Goal: Task Accomplishment & Management: Complete application form

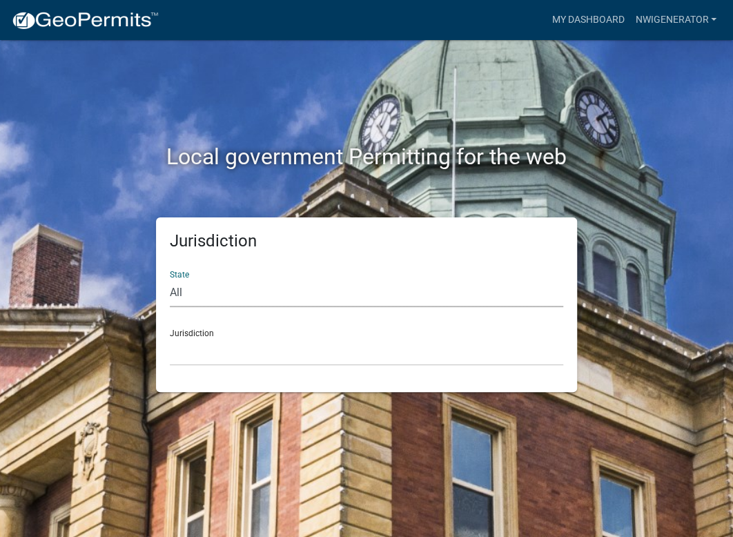
click at [209, 297] on select "All [US_STATE] [US_STATE] [US_STATE] [US_STATE] [US_STATE] [US_STATE] [US_STATE…" at bounding box center [367, 293] width 394 height 28
select select "[US_STATE]"
click at [170, 279] on select "All [US_STATE] [US_STATE] [US_STATE] [US_STATE] [US_STATE] [US_STATE] [US_STATE…" at bounding box center [367, 293] width 394 height 28
click at [214, 350] on select "City of Charlestown, Indiana City of Jeffersonville, Indiana City of Logansport…" at bounding box center [367, 352] width 394 height 28
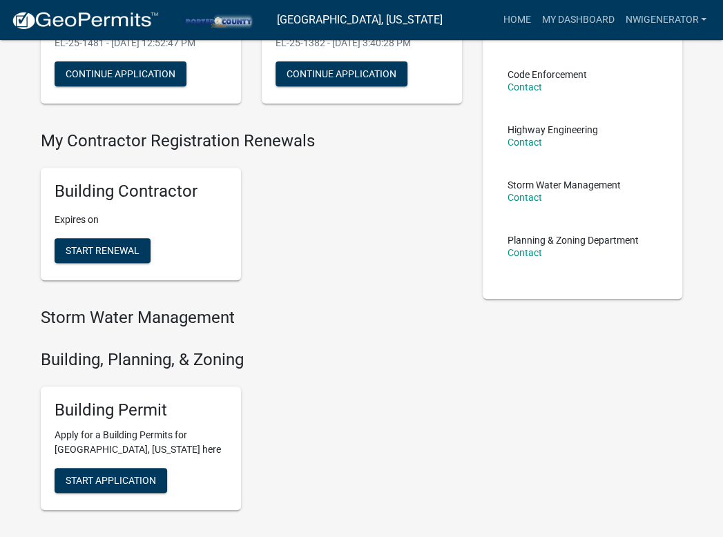
scroll to position [207, 0]
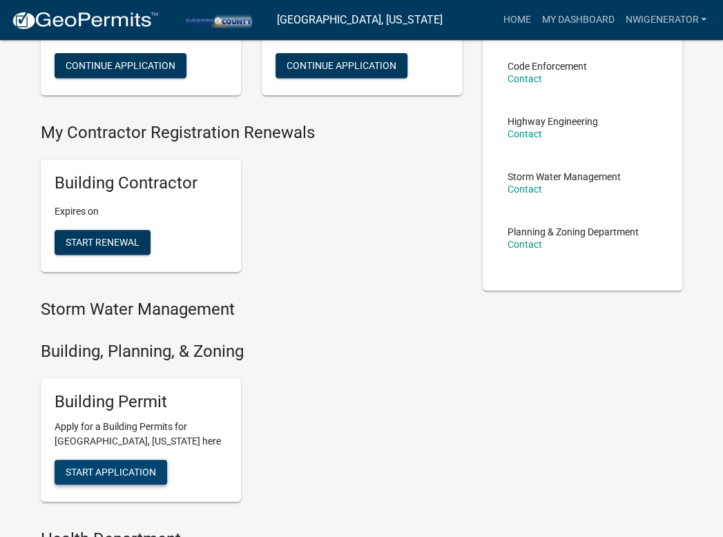
click at [108, 463] on button "Start Application" at bounding box center [111, 472] width 113 height 25
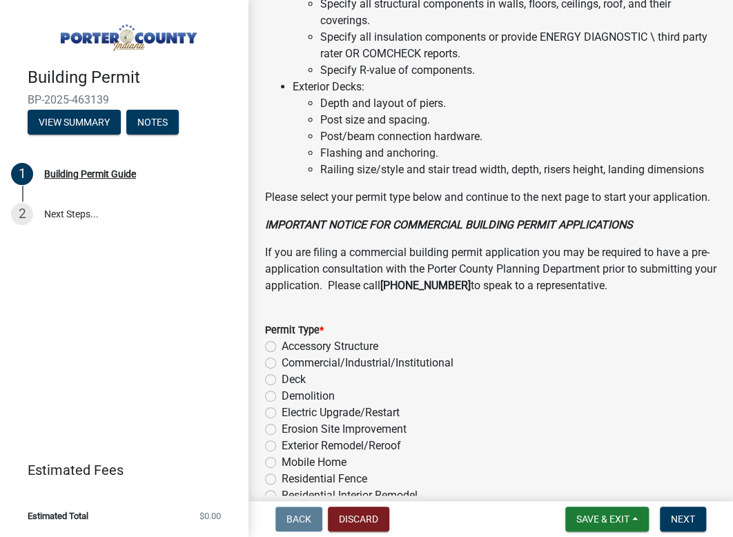
scroll to position [1242, 0]
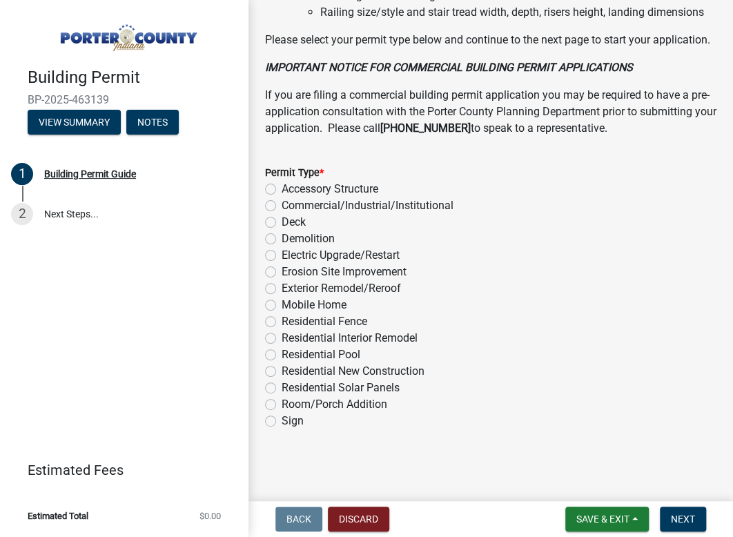
click at [282, 257] on label "Electric Upgrade/Restart" at bounding box center [341, 255] width 118 height 17
click at [282, 256] on input "Electric Upgrade/Restart" at bounding box center [286, 251] width 9 height 9
radio input "true"
click at [684, 522] on span "Next" at bounding box center [683, 519] width 24 height 11
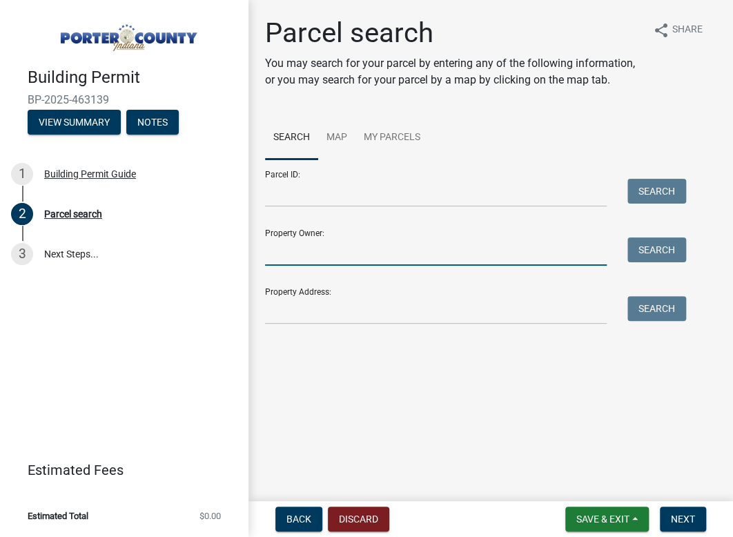
click at [322, 256] on input "Property Owner:" at bounding box center [436, 252] width 342 height 28
type input "douglas stevers"
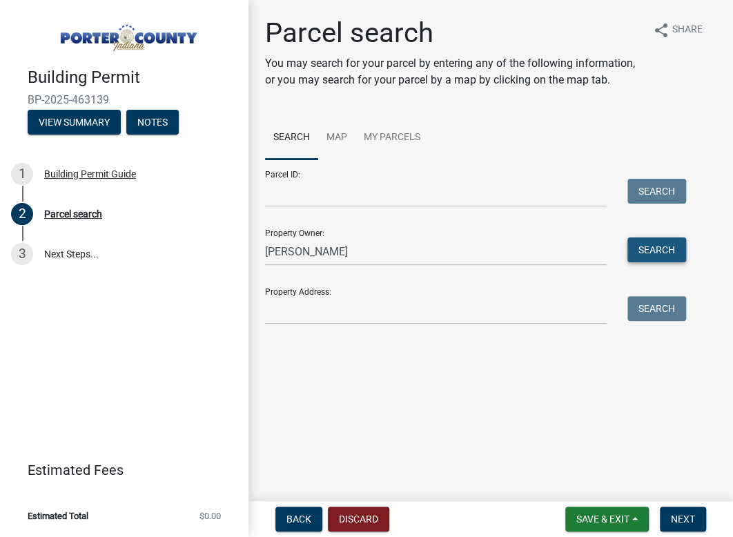
click at [657, 251] on button "Search" at bounding box center [657, 250] width 59 height 25
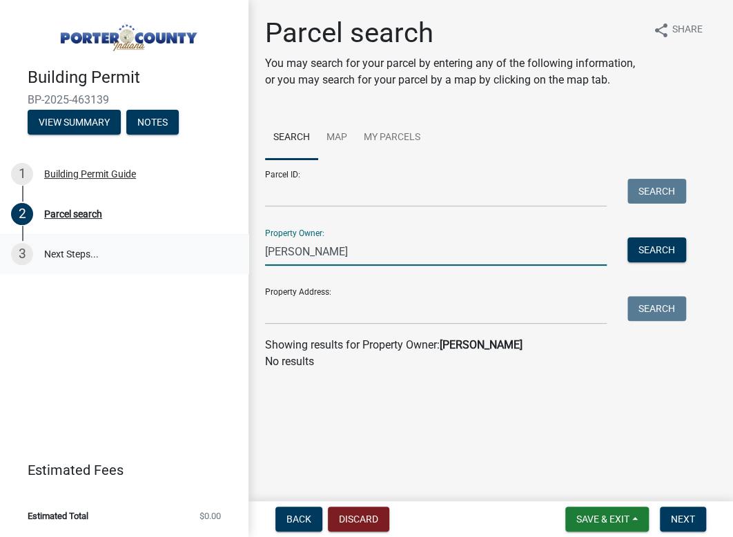
drag, startPoint x: 374, startPoint y: 249, endPoint x: 244, endPoint y: 255, distance: 129.2
click at [244, 255] on div "Building Permit BP-2025-463139 View Summary Notes 1 Building Permit Guide 2 Par…" at bounding box center [366, 268] width 733 height 537
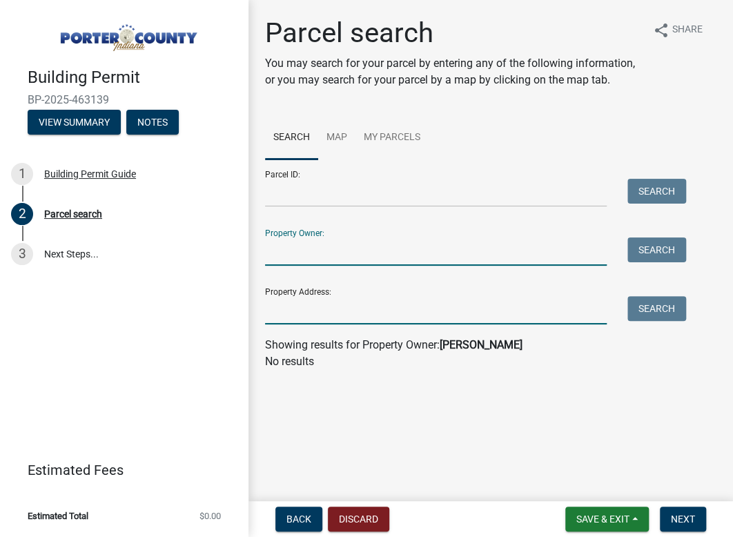
click at [340, 316] on input "Property Address:" at bounding box center [436, 310] width 342 height 28
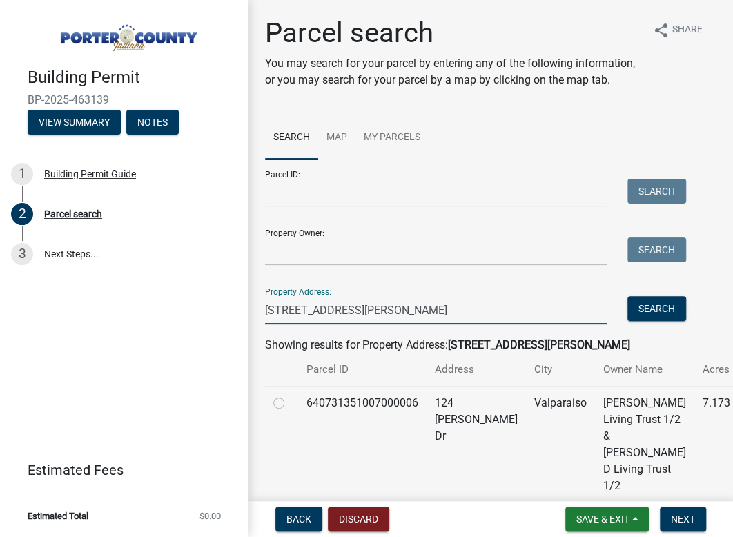
scroll to position [68, 0]
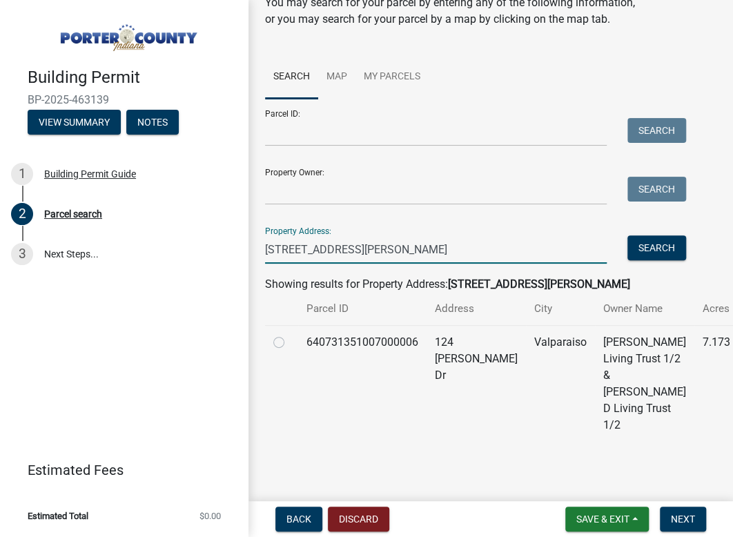
type input "124 johnson dr"
click at [290, 334] on label at bounding box center [290, 334] width 0 height 0
click at [290, 343] on input "radio" at bounding box center [294, 338] width 9 height 9
radio input "true"
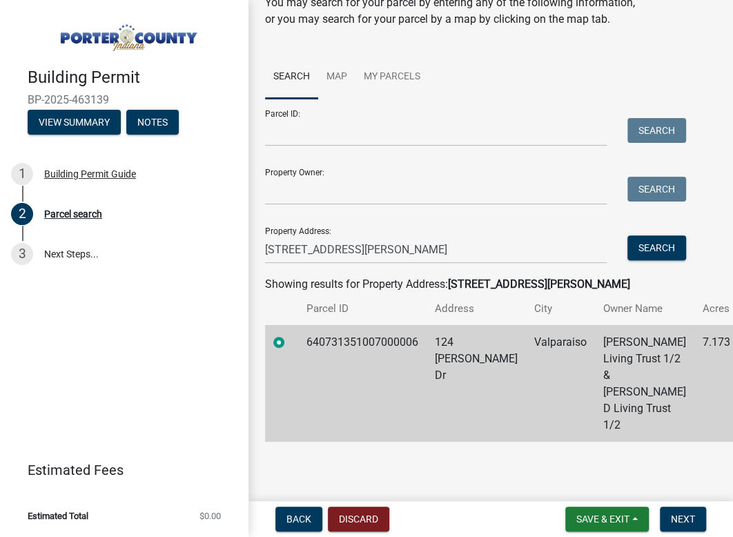
scroll to position [77, 0]
click at [684, 514] on span "Next" at bounding box center [683, 519] width 24 height 11
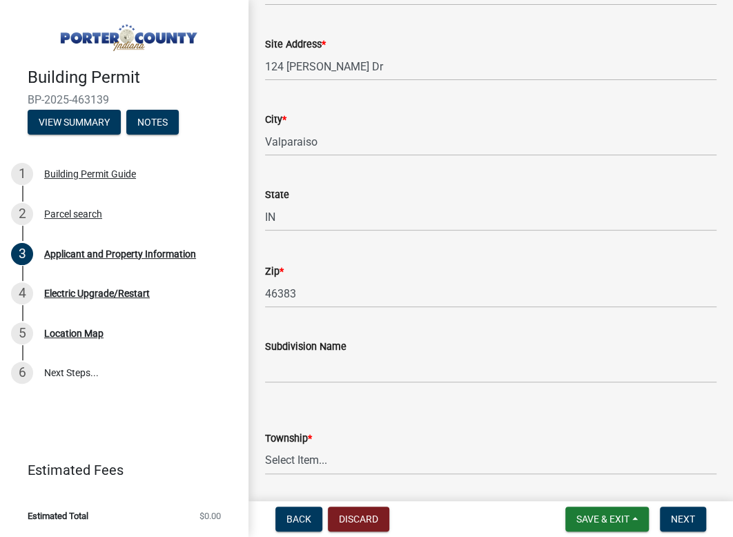
scroll to position [414, 0]
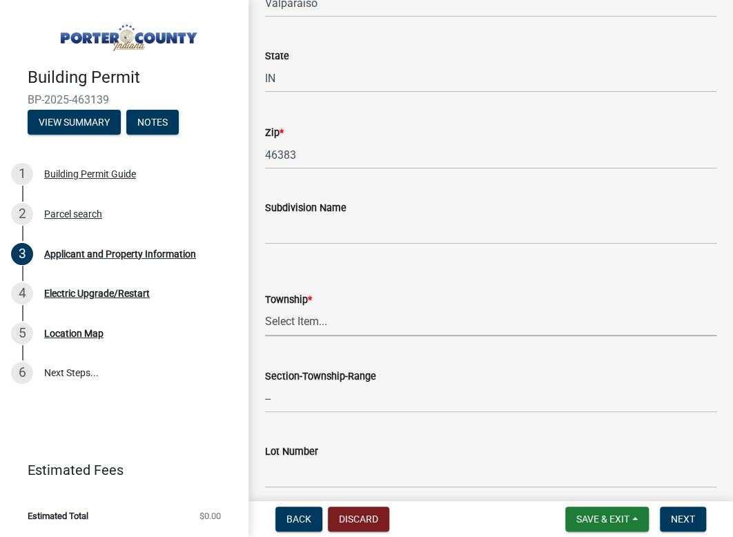
click at [305, 324] on select "Select Item... Boone Center Jackson Liberty Morgan Pine Pleasant Portage Porter…" at bounding box center [491, 322] width 452 height 28
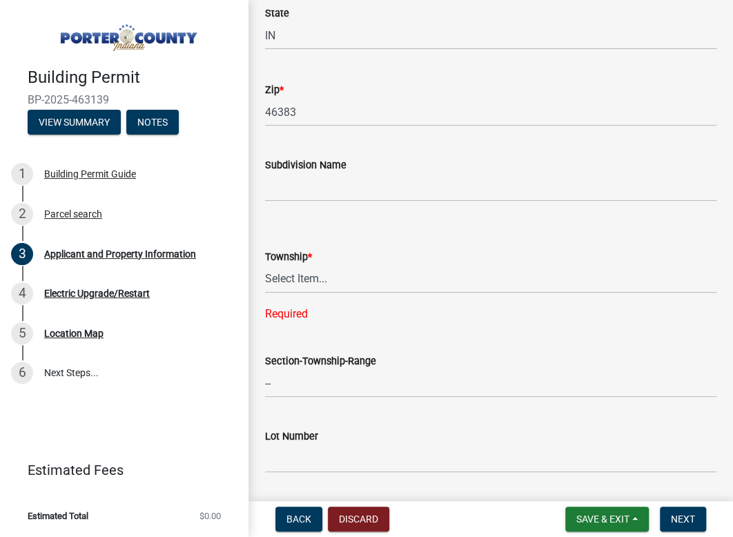
scroll to position [483, 0]
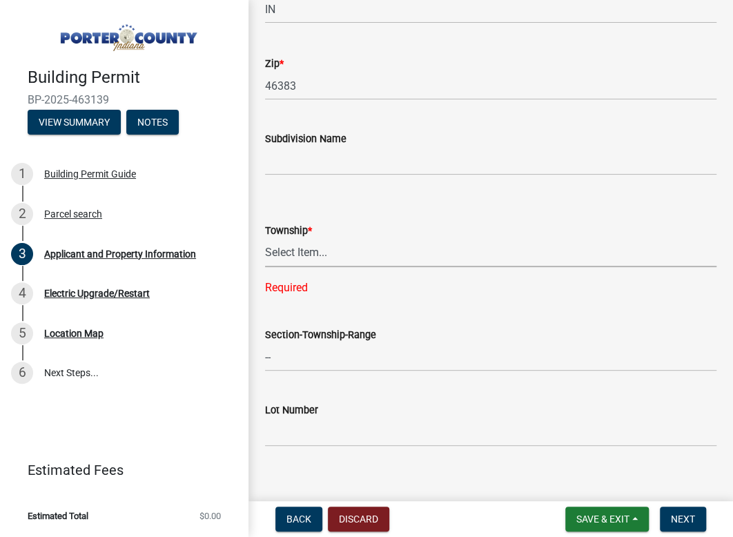
click at [291, 260] on select "Select Item... Boone Center Jackson Liberty Morgan Pine Pleasant Portage Porter…" at bounding box center [491, 253] width 452 height 28
click at [265, 239] on select "Select Item... Boone Center Jackson Liberty Morgan Pine Pleasant Portage Porter…" at bounding box center [491, 253] width 452 height 28
select select "403f4b3c-c23a-4b9f-b6b7-b4f73366513c"
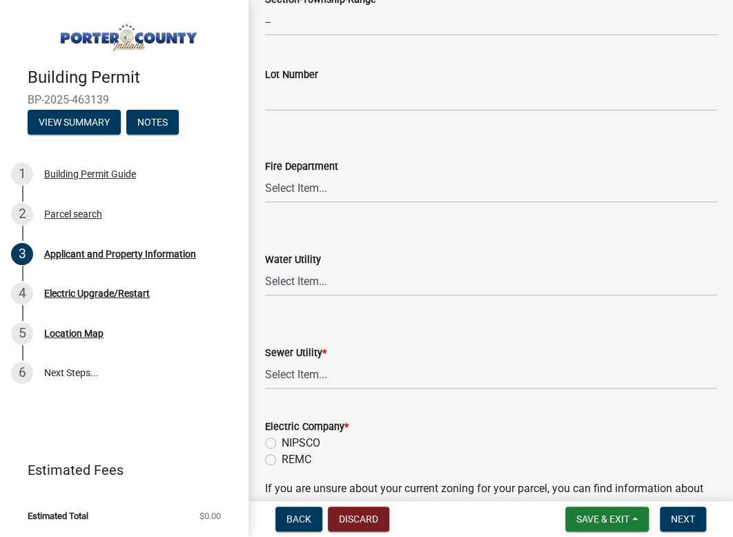
scroll to position [829, 0]
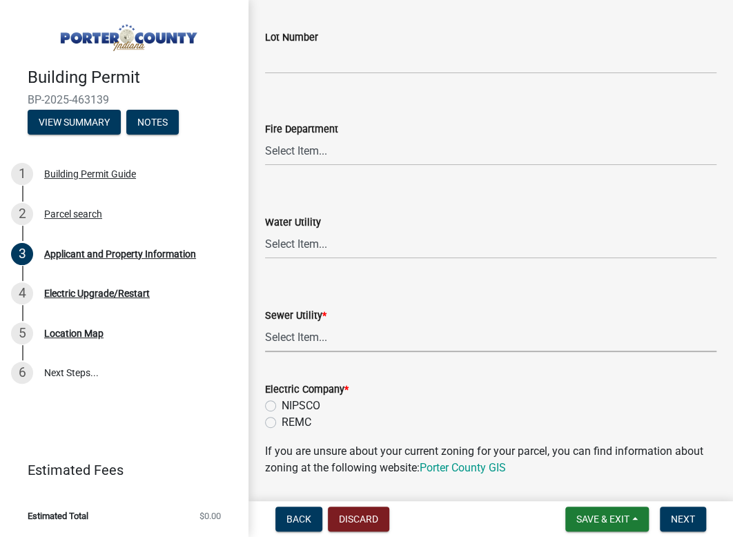
click at [330, 331] on select "Select Item... Aqua Indiana Inc Damon Run Falling Waters Lake Eliza - LEACD Nat…" at bounding box center [491, 338] width 452 height 28
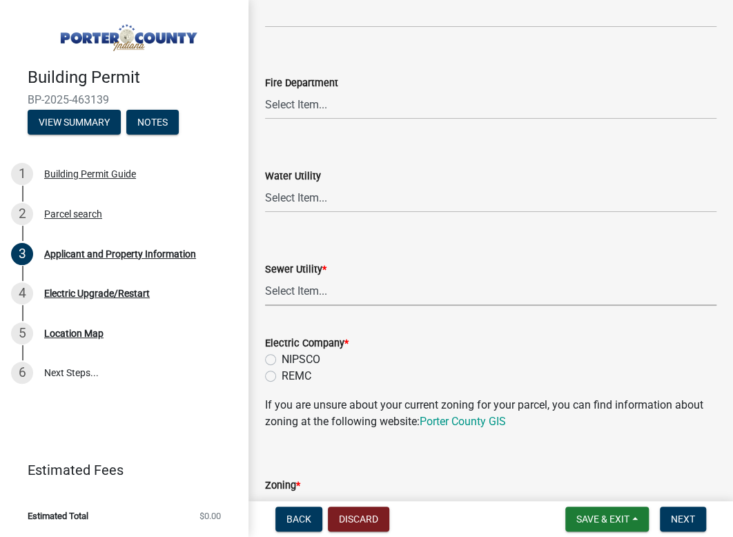
scroll to position [898, 0]
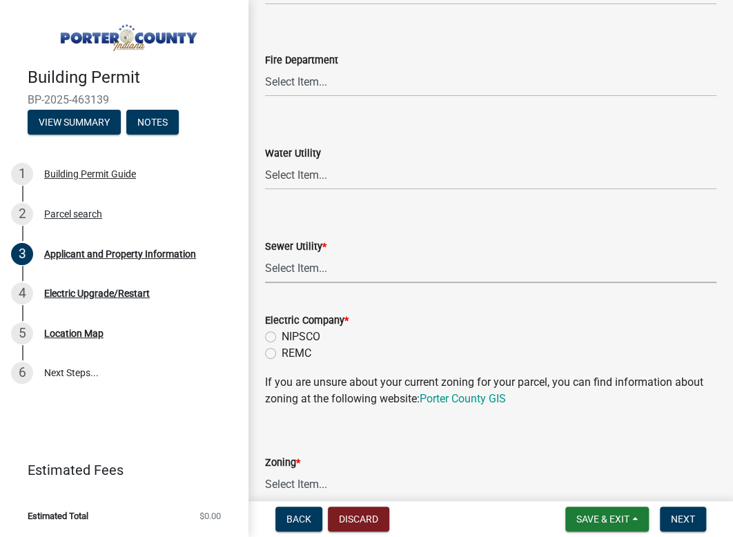
click at [329, 269] on select "Select Item... Aqua Indiana Inc Damon Run Falling Waters Lake Eliza - LEACD Nat…" at bounding box center [491, 269] width 452 height 28
click at [265, 255] on select "Select Item... Aqua Indiana Inc Damon Run Falling Waters Lake Eliza - LEACD Nat…" at bounding box center [491, 269] width 452 height 28
select select "ea6751d4-6bf7-4a16-89ee-f7801ab82aa1"
click at [282, 334] on label "NIPSCO" at bounding box center [301, 337] width 39 height 17
click at [282, 334] on input "NIPSCO" at bounding box center [286, 333] width 9 height 9
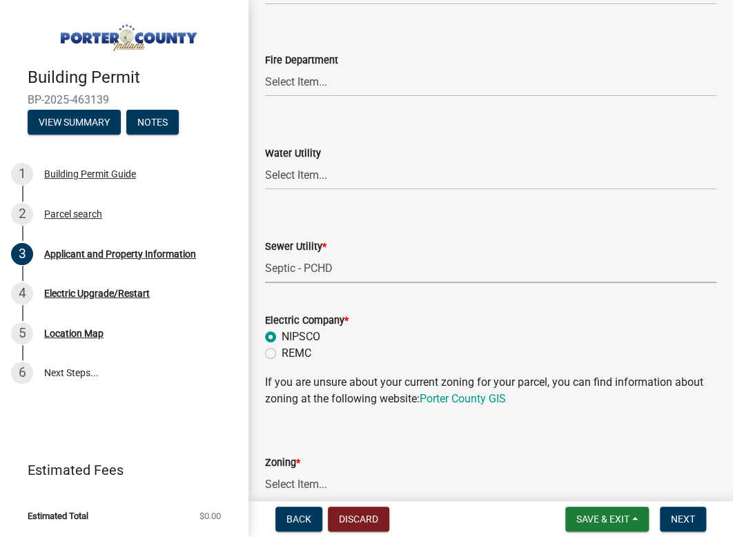
radio input "true"
click at [384, 441] on form "Zoning * Select Item... A1 A2 CH CM CN I1 I2 I3 IN MP OT P1 P2 PUD R1 R2 R3 R4 …" at bounding box center [491, 468] width 452 height 61
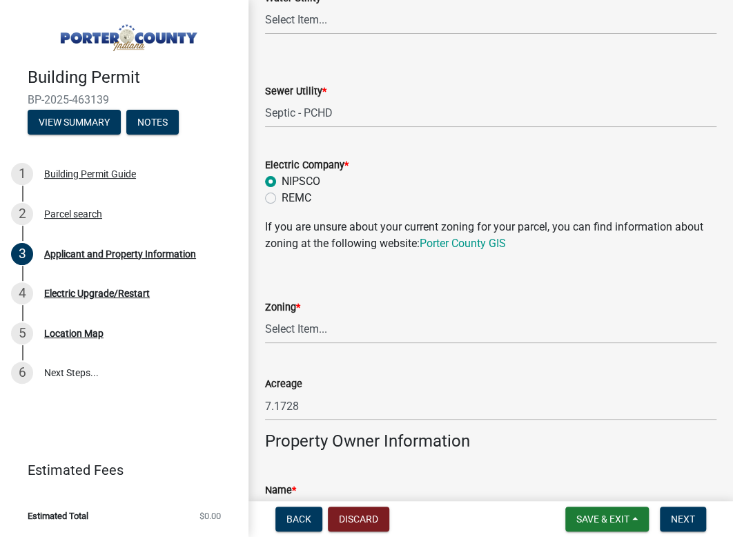
scroll to position [1104, 0]
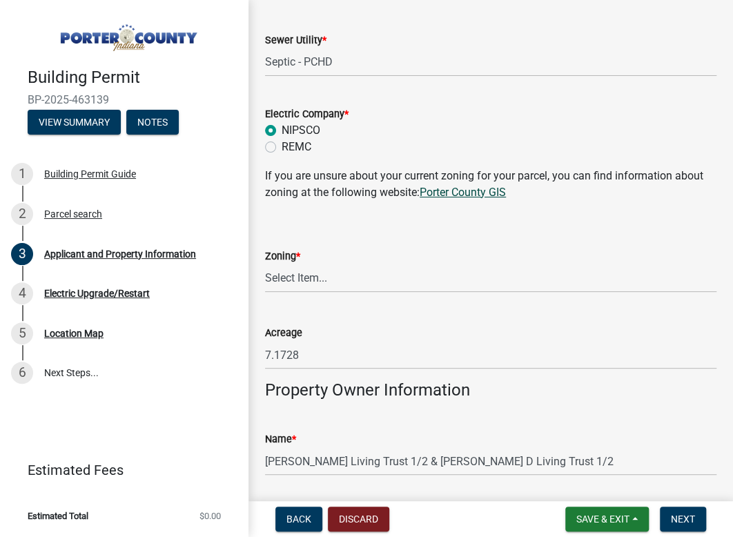
click at [432, 191] on link "Porter County GIS" at bounding box center [463, 192] width 86 height 13
click at [332, 266] on select "Select Item... A1 A2 CH CM CN I1 I2 I3 IN MP OT P1 P2 PUD R1 R2 R3 R4 RL RR" at bounding box center [491, 278] width 452 height 28
click at [265, 264] on select "Select Item... A1 A2 CH CM CN I1 I2 I3 IN MP OT P1 P2 PUD R1 R2 R3 R4 RL RR" at bounding box center [491, 278] width 452 height 28
select select "e2d1b1d7-ccc9-456b-9e96-e16306515997"
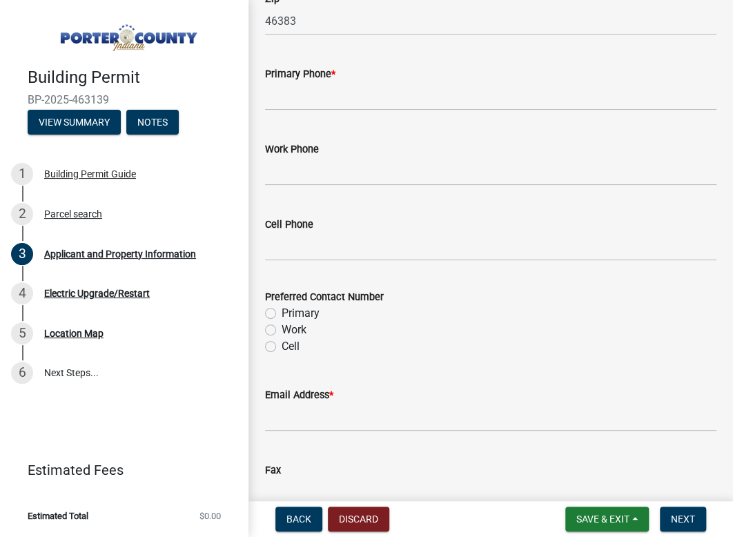
scroll to position [1726, 0]
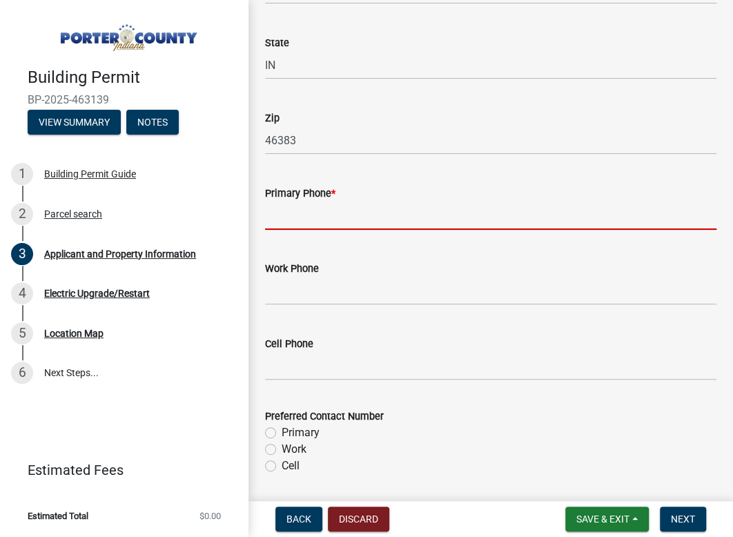
drag, startPoint x: 319, startPoint y: 204, endPoint x: 314, endPoint y: 213, distance: 10.8
click at [319, 204] on input "Primary Phone *" at bounding box center [491, 216] width 452 height 28
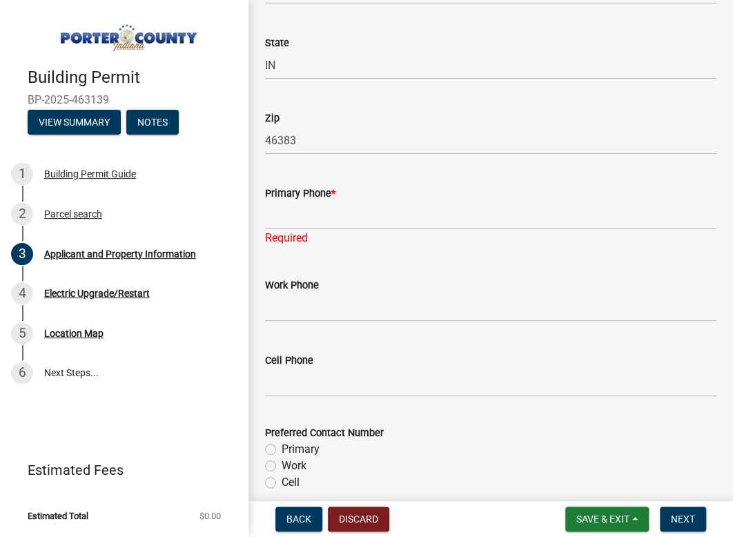
click at [302, 231] on div "Required" at bounding box center [491, 238] width 452 height 17
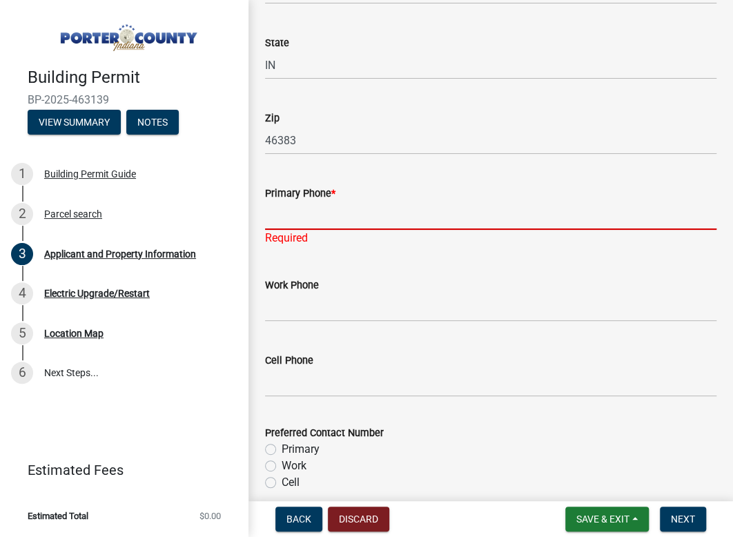
click at [296, 206] on input "Primary Phone *" at bounding box center [491, 216] width 452 height 28
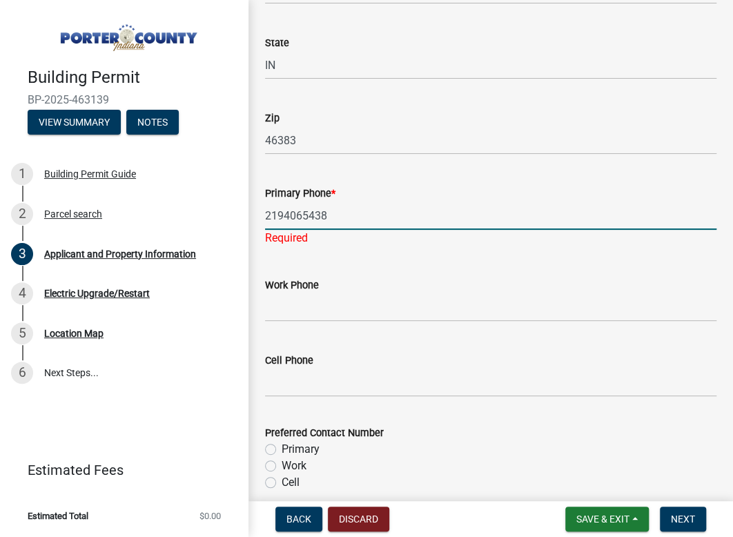
type input "2194065438"
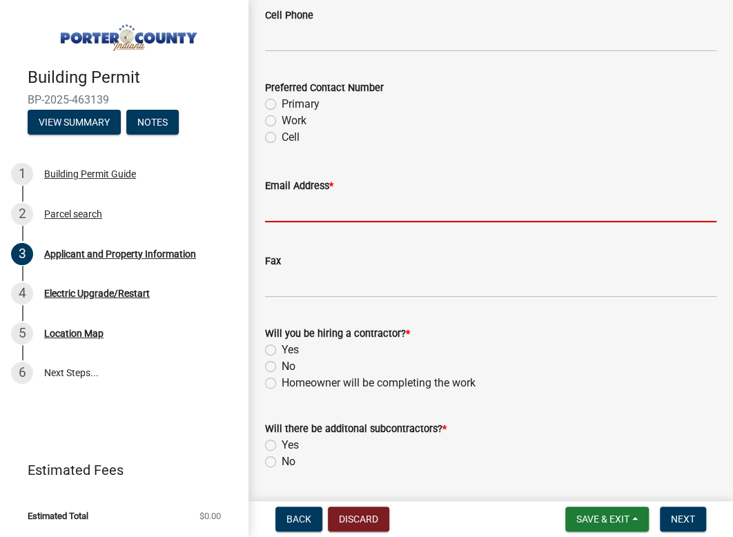
click at [348, 209] on input "Email Address *" at bounding box center [491, 208] width 452 height 28
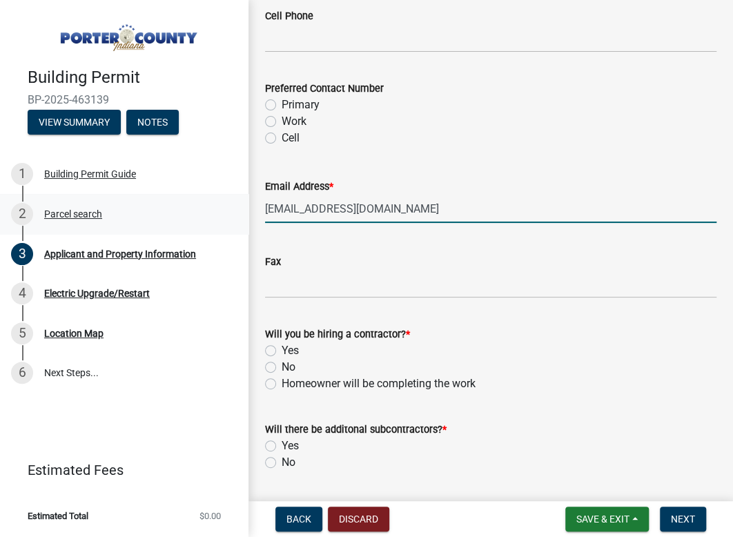
drag, startPoint x: 412, startPoint y: 203, endPoint x: 225, endPoint y: 211, distance: 187.3
click at [225, 211] on div "Building Permit BP-2025-463139 View Summary Notes 1 Building Permit Guide 2 Par…" at bounding box center [366, 268] width 733 height 537
type input "gardenbacia@aol.com"
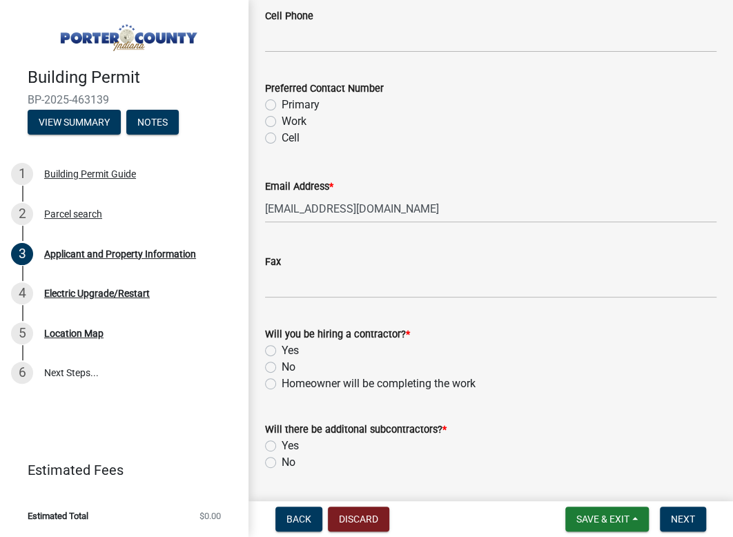
click at [500, 376] on div "Homeowner will be completing the work" at bounding box center [491, 384] width 452 height 17
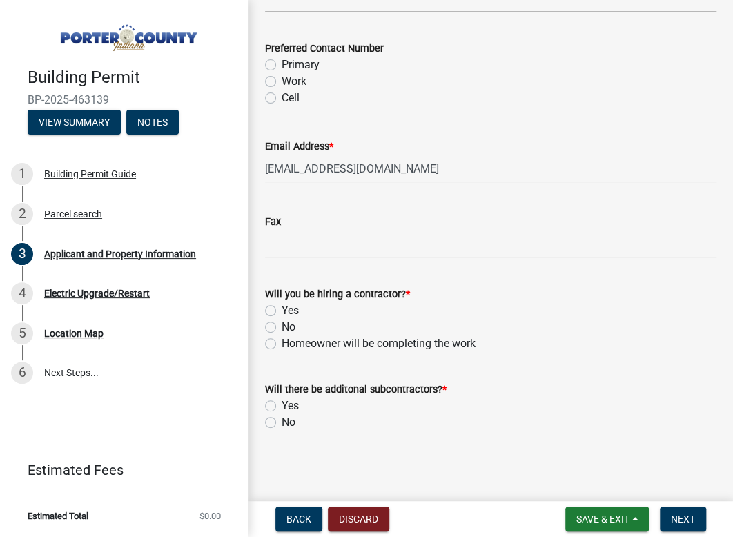
click at [282, 311] on label "Yes" at bounding box center [290, 310] width 17 height 17
click at [282, 311] on input "Yes" at bounding box center [286, 306] width 9 height 9
radio input "true"
click at [282, 421] on label "No" at bounding box center [289, 422] width 14 height 17
click at [282, 421] on input "No" at bounding box center [286, 418] width 9 height 9
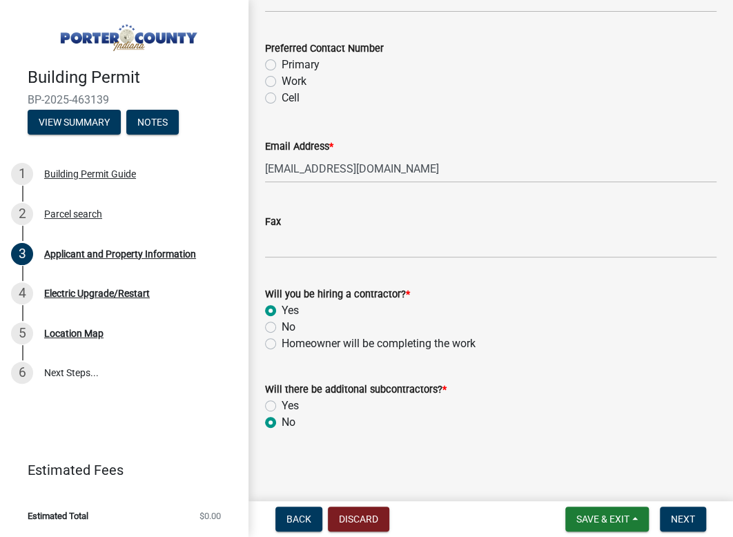
radio input "true"
click at [681, 517] on span "Next" at bounding box center [683, 519] width 24 height 11
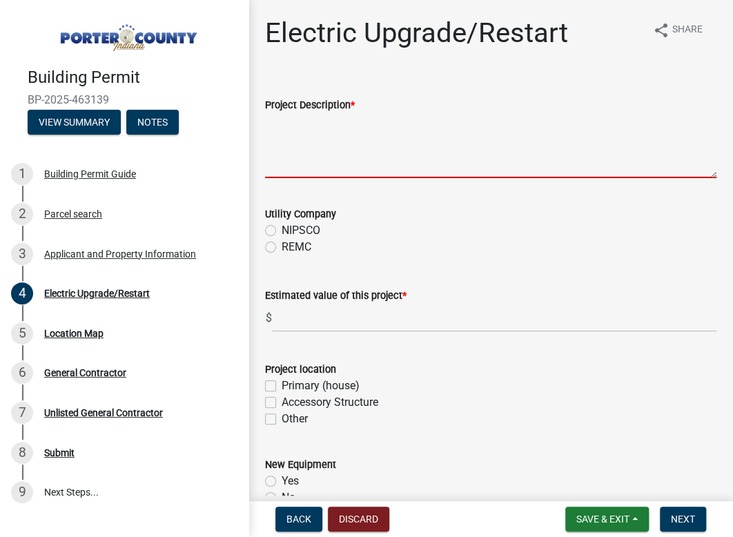
click at [378, 167] on textarea "Project Description *" at bounding box center [491, 145] width 452 height 65
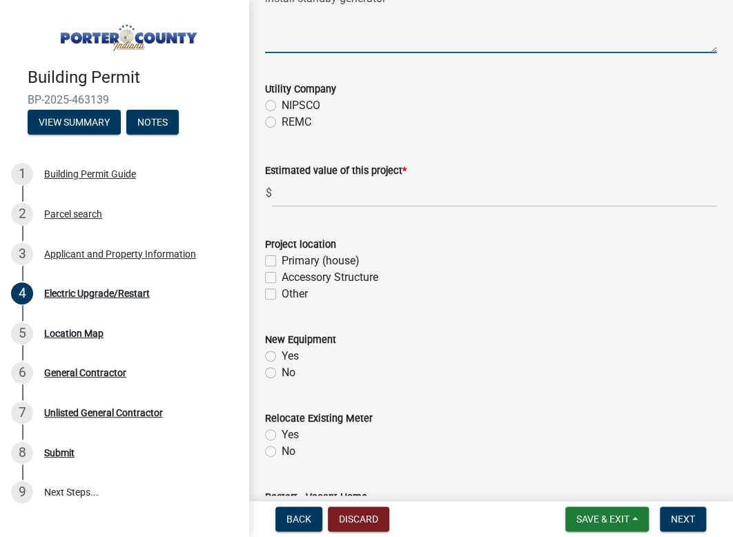
scroll to position [137, 0]
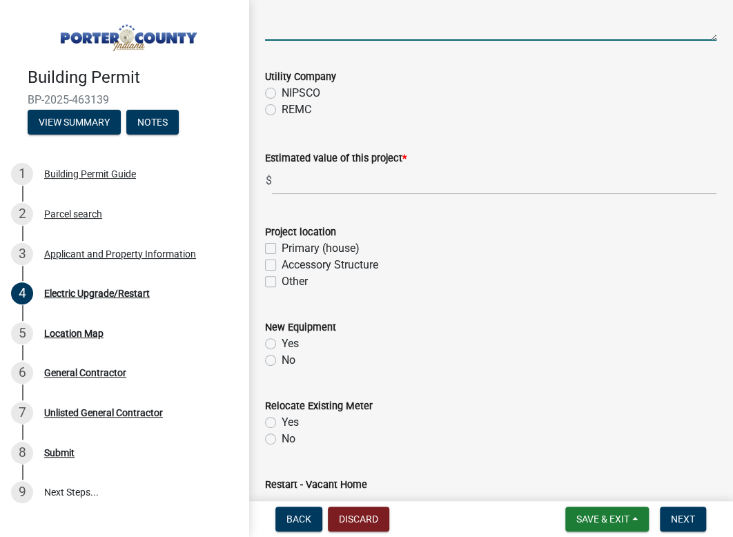
type textarea "install standby generator"
click at [291, 187] on input "text" at bounding box center [494, 180] width 445 height 28
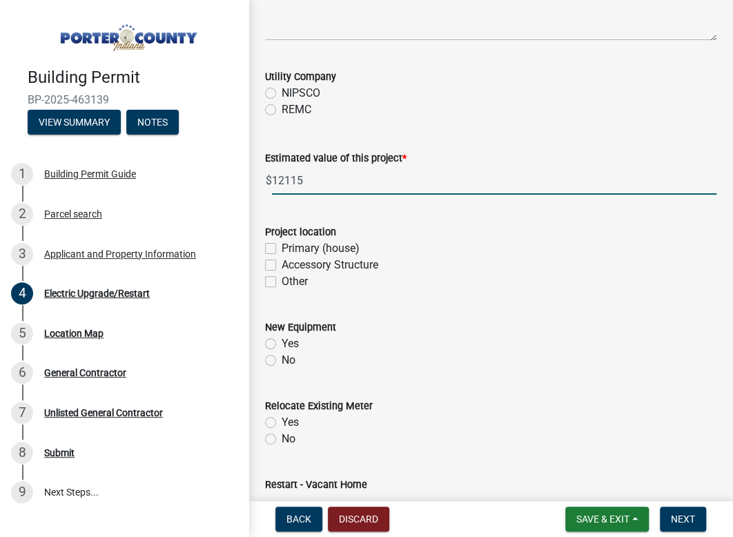
type input "12115"
click at [503, 374] on wm-data-entity-input "New Equipment Yes No" at bounding box center [491, 341] width 452 height 79
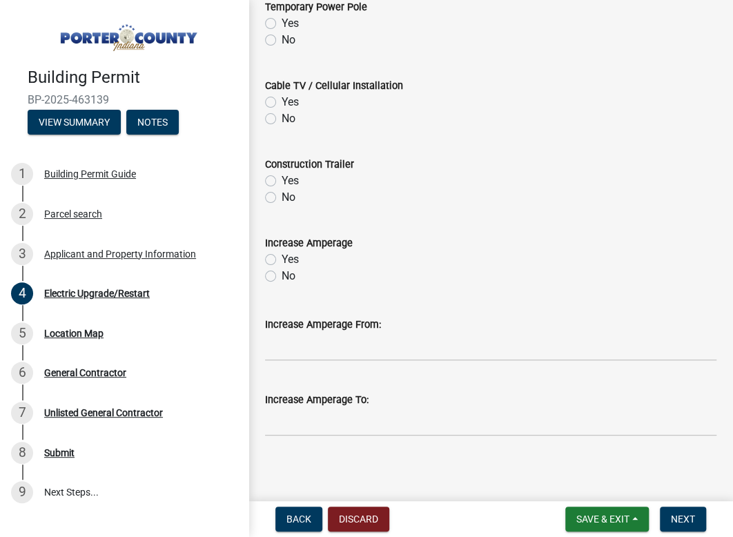
scroll to position [699, 0]
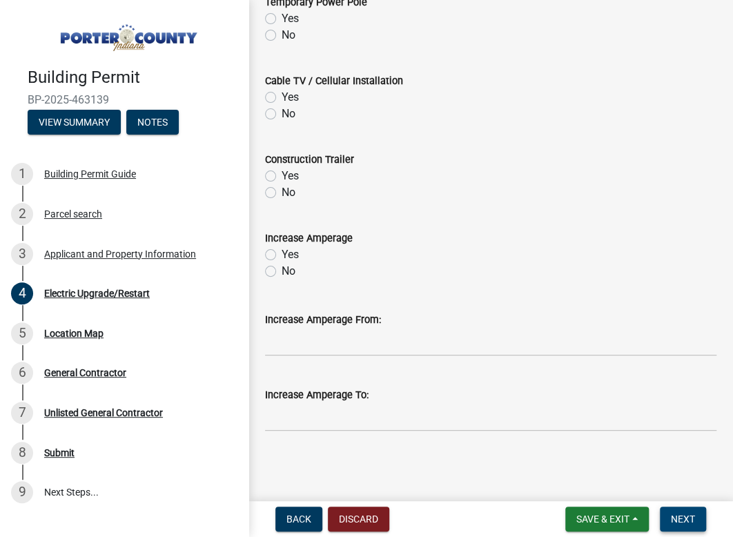
click at [682, 509] on button "Next" at bounding box center [683, 519] width 46 height 25
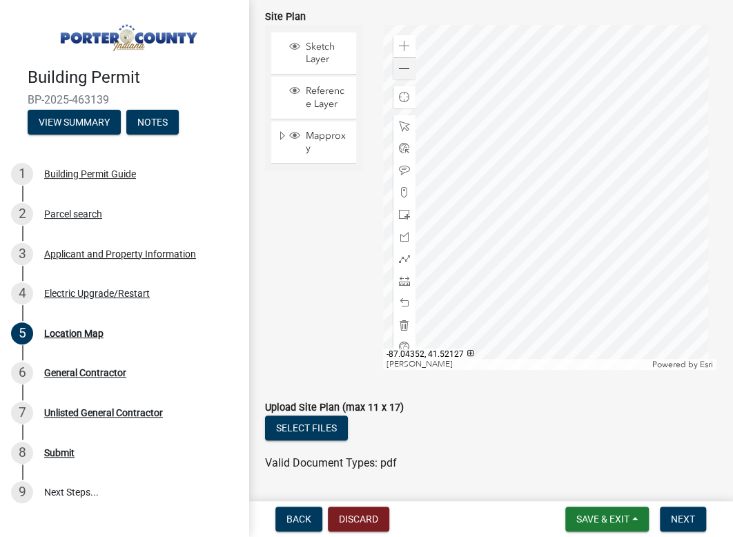
scroll to position [249, 0]
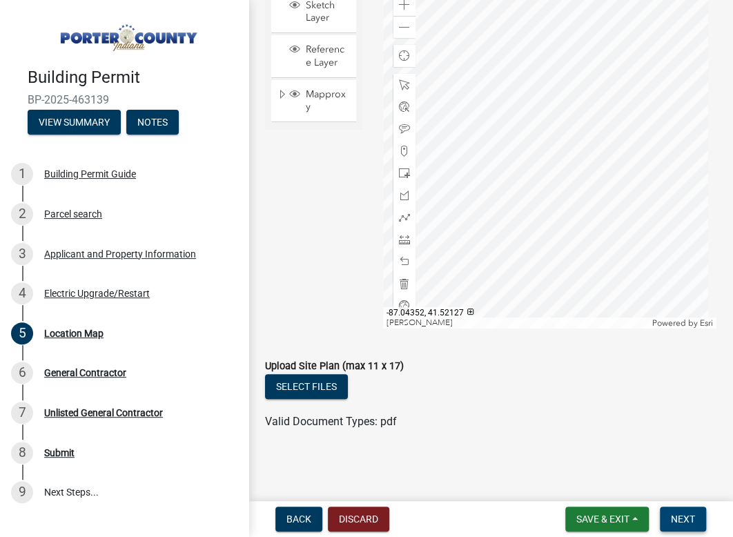
click at [674, 512] on button "Next" at bounding box center [683, 519] width 46 height 25
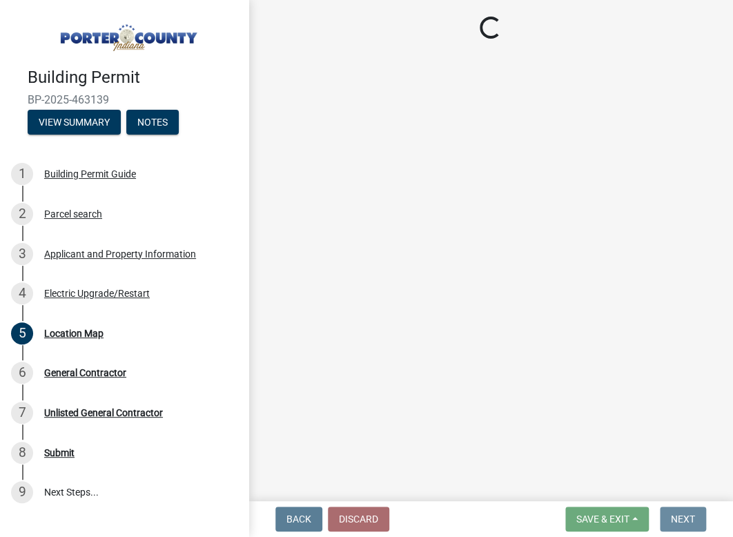
scroll to position [0, 0]
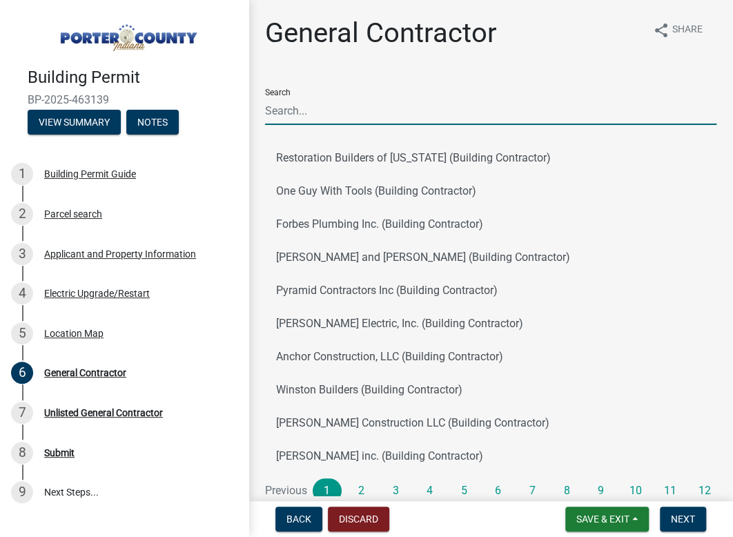
click at [357, 104] on input "Search" at bounding box center [491, 111] width 452 height 28
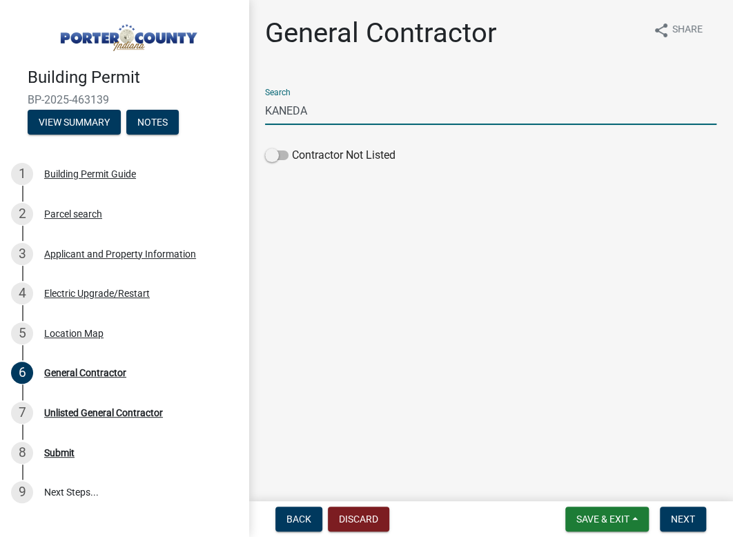
drag, startPoint x: 311, startPoint y: 110, endPoint x: 243, endPoint y: 110, distance: 68.4
click at [243, 110] on div "Building Permit BP-2025-463139 View Summary Notes 1 Building Permit Guide 2 Par…" at bounding box center [366, 268] width 733 height 537
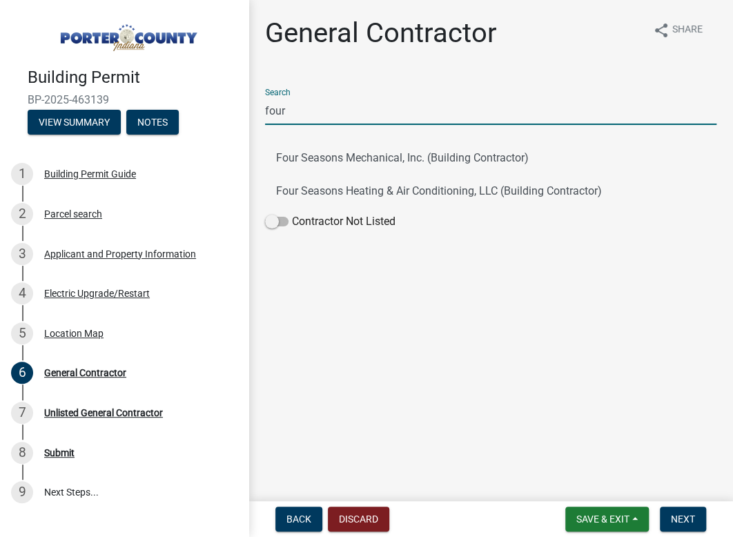
type input "four"
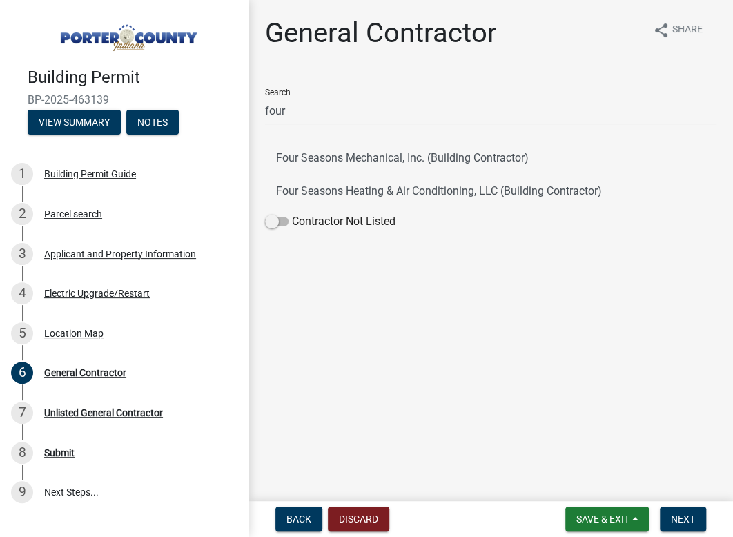
click at [451, 372] on main "General Contractor share Share Search four Four Seasons Mechanical, Inc. (Build…" at bounding box center [491, 248] width 485 height 496
click at [425, 191] on button "Four Seasons Heating & Air Conditioning, LLC (Building Contractor)" at bounding box center [491, 191] width 452 height 33
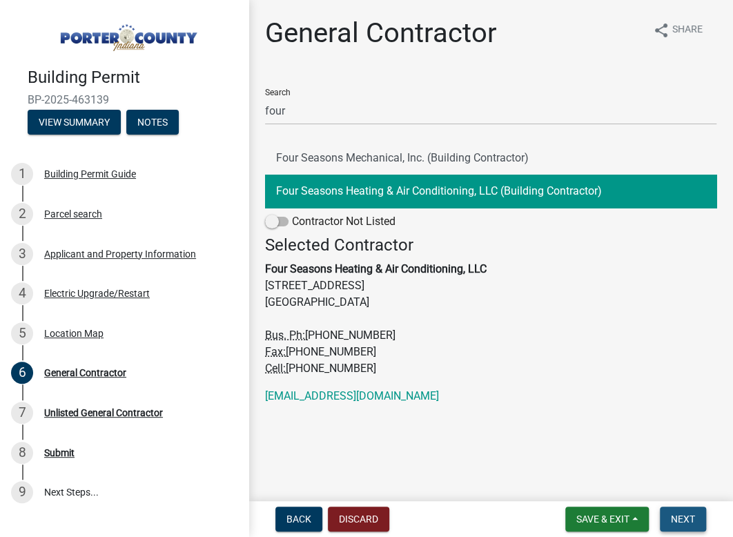
click at [696, 517] on button "Next" at bounding box center [683, 519] width 46 height 25
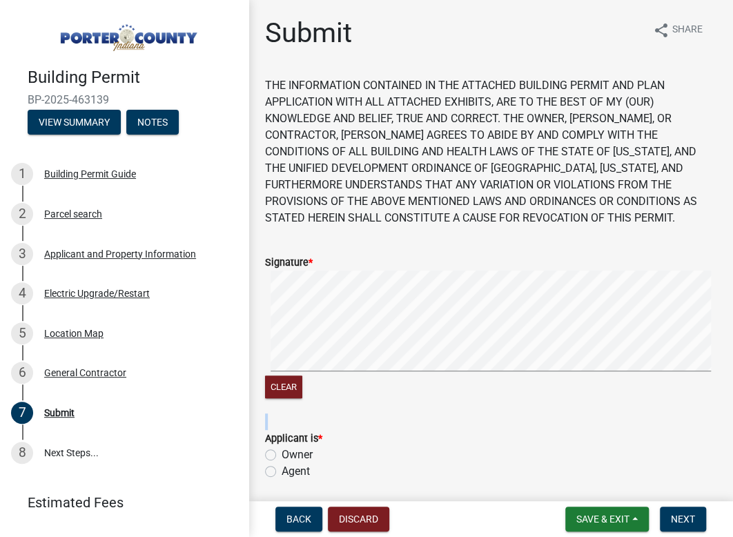
click at [326, 348] on form "Signature * Clear" at bounding box center [491, 320] width 452 height 164
click at [408, 374] on signature-pad at bounding box center [491, 323] width 452 height 105
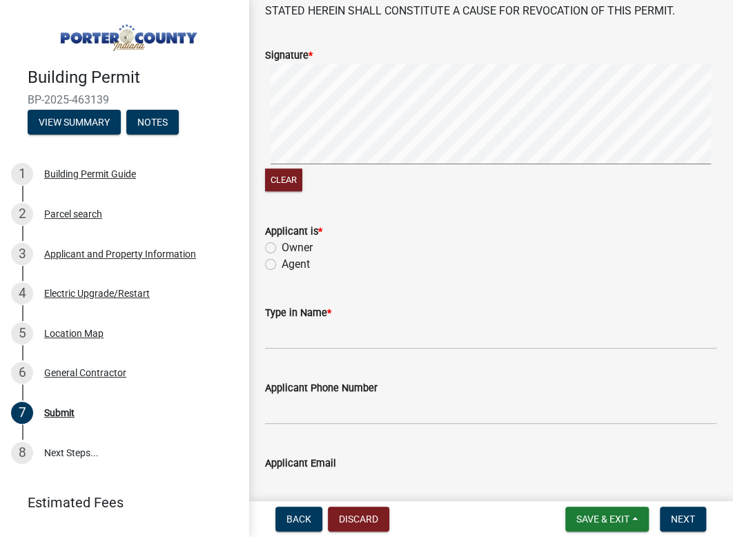
click at [282, 269] on label "Agent" at bounding box center [296, 264] width 28 height 17
click at [282, 265] on input "Agent" at bounding box center [286, 260] width 9 height 9
radio input "true"
click at [306, 336] on input "Type in Name *" at bounding box center [491, 335] width 452 height 28
type input "KANEDA SERCYE"
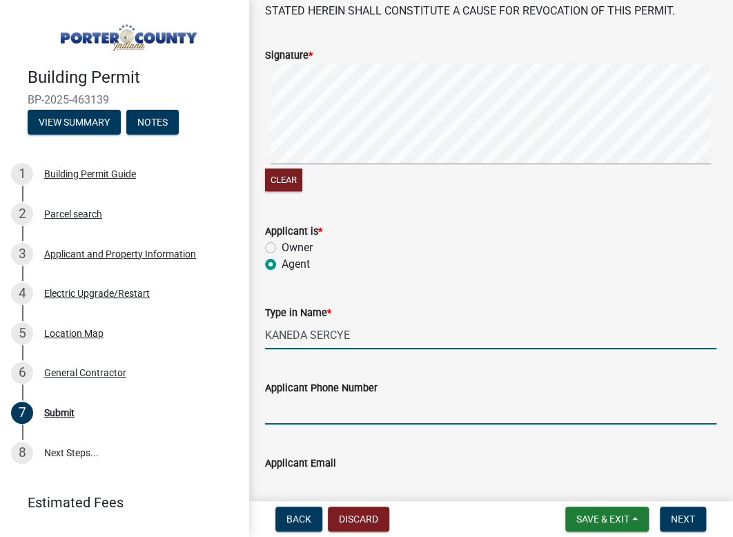
type input "219-213-2022"
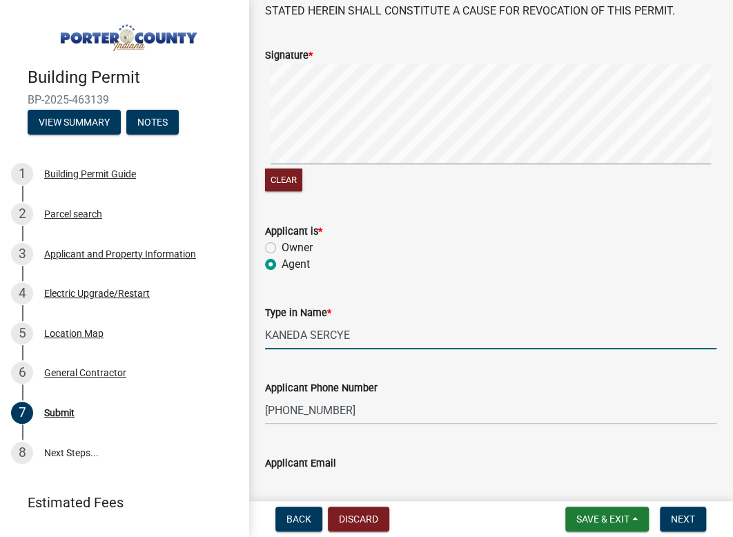
type input "permits@nwigenerator.com"
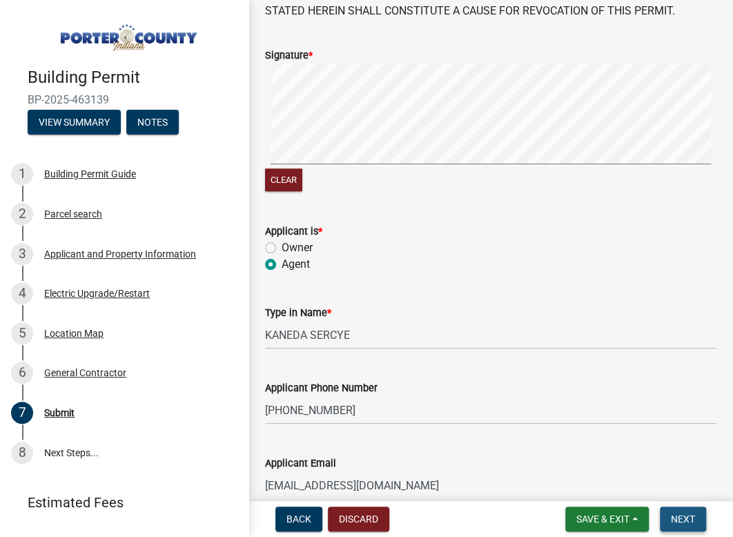
click at [696, 519] on button "Next" at bounding box center [683, 519] width 46 height 25
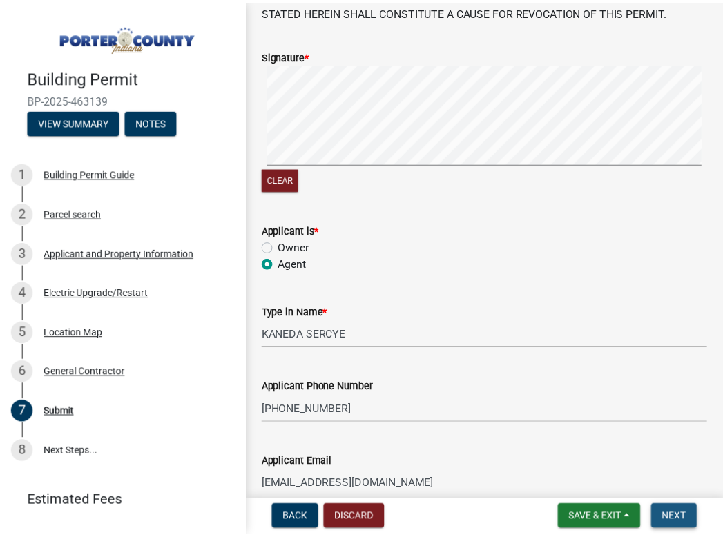
scroll to position [0, 0]
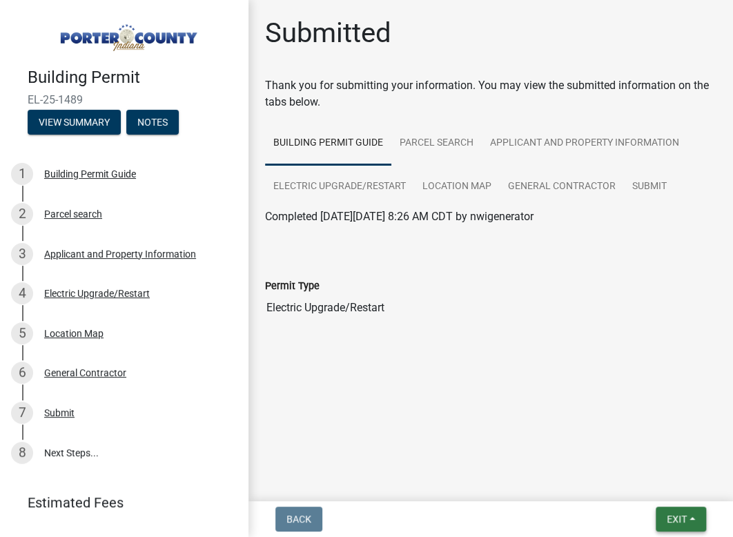
click at [667, 521] on span "Exit" at bounding box center [677, 519] width 20 height 11
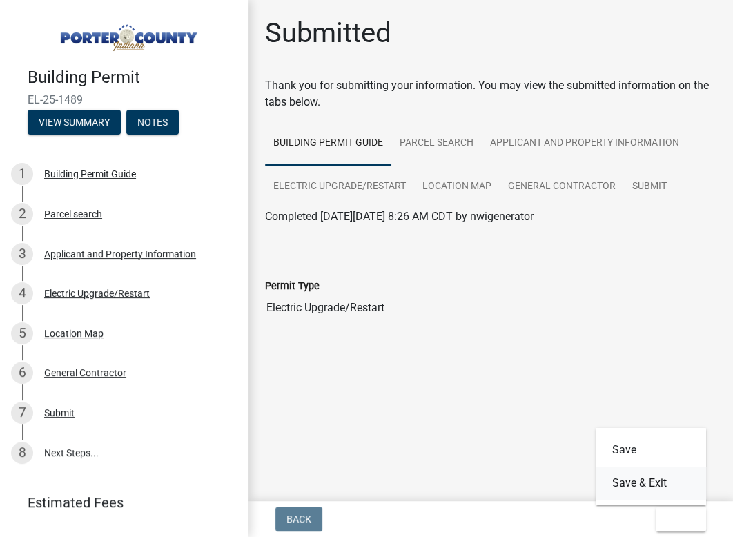
click at [646, 479] on button "Save & Exit" at bounding box center [651, 483] width 110 height 33
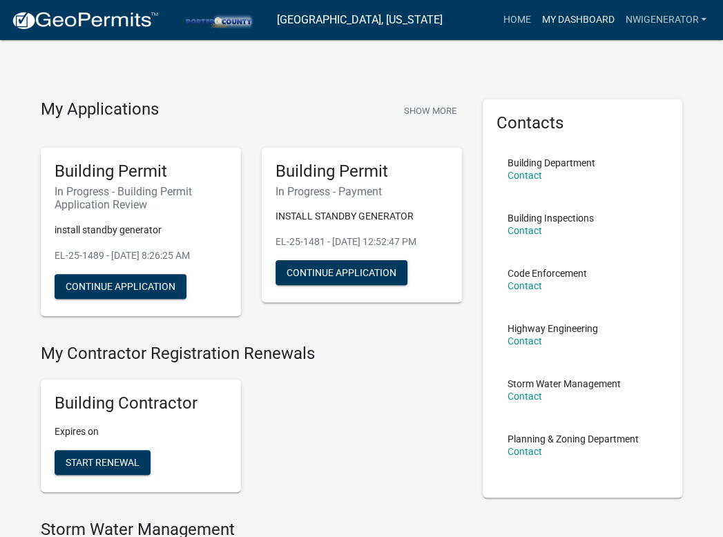
click at [592, 9] on link "My Dashboard" at bounding box center [578, 20] width 84 height 26
